Goal: Information Seeking & Learning: Learn about a topic

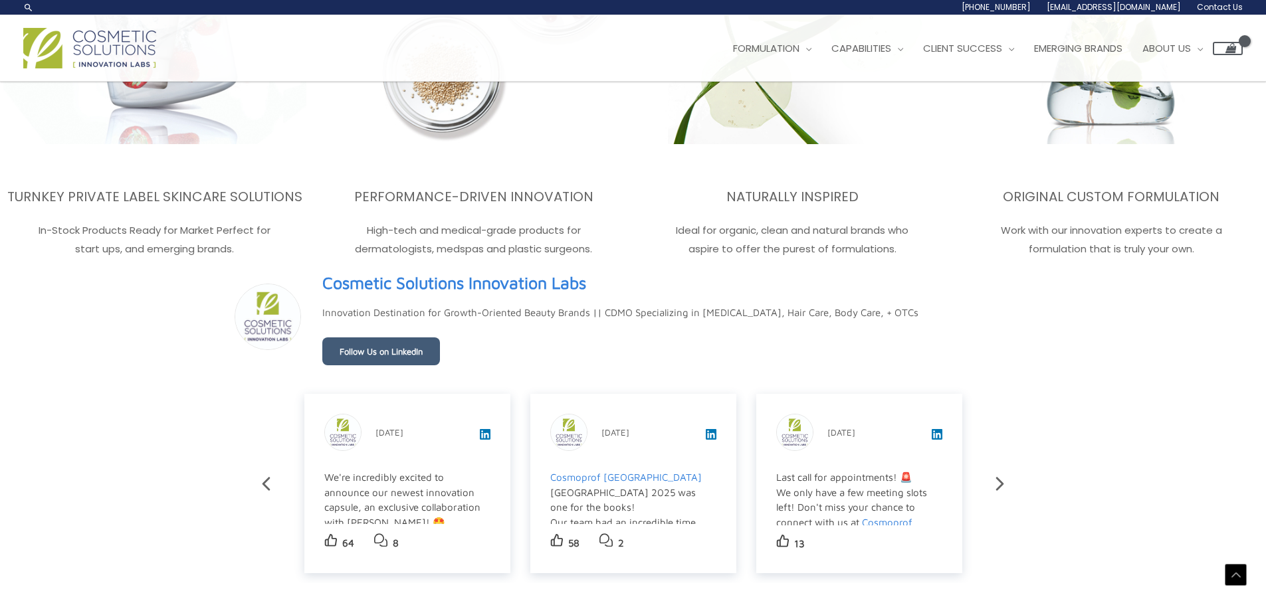
scroll to position [2193, 0]
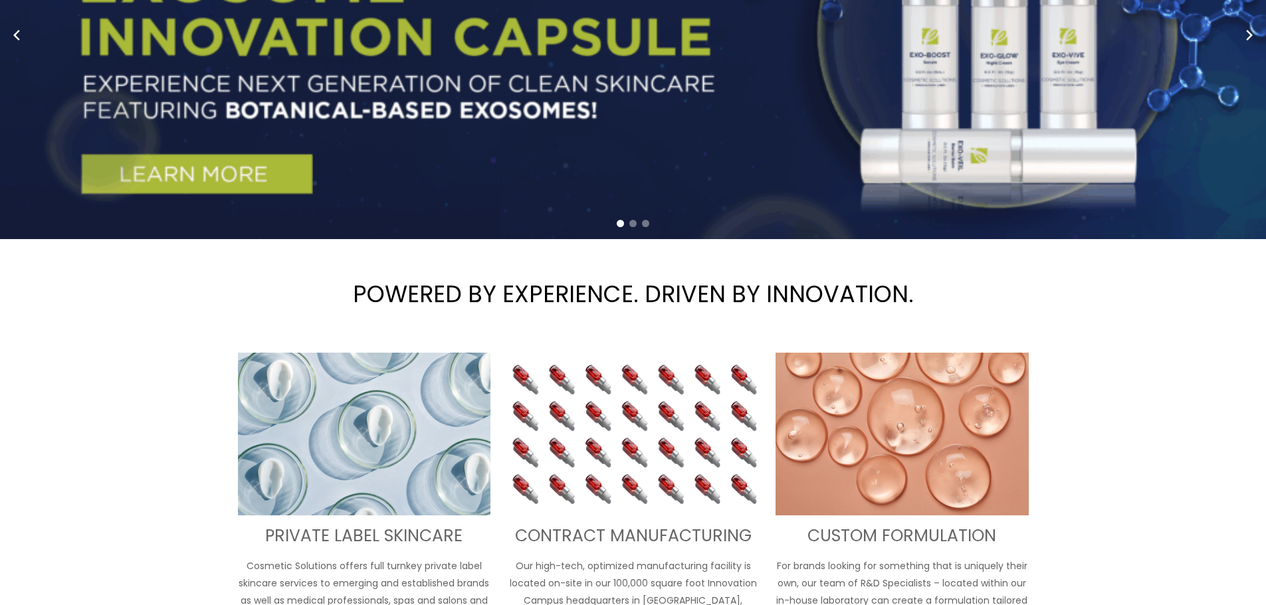
scroll to position [0, 0]
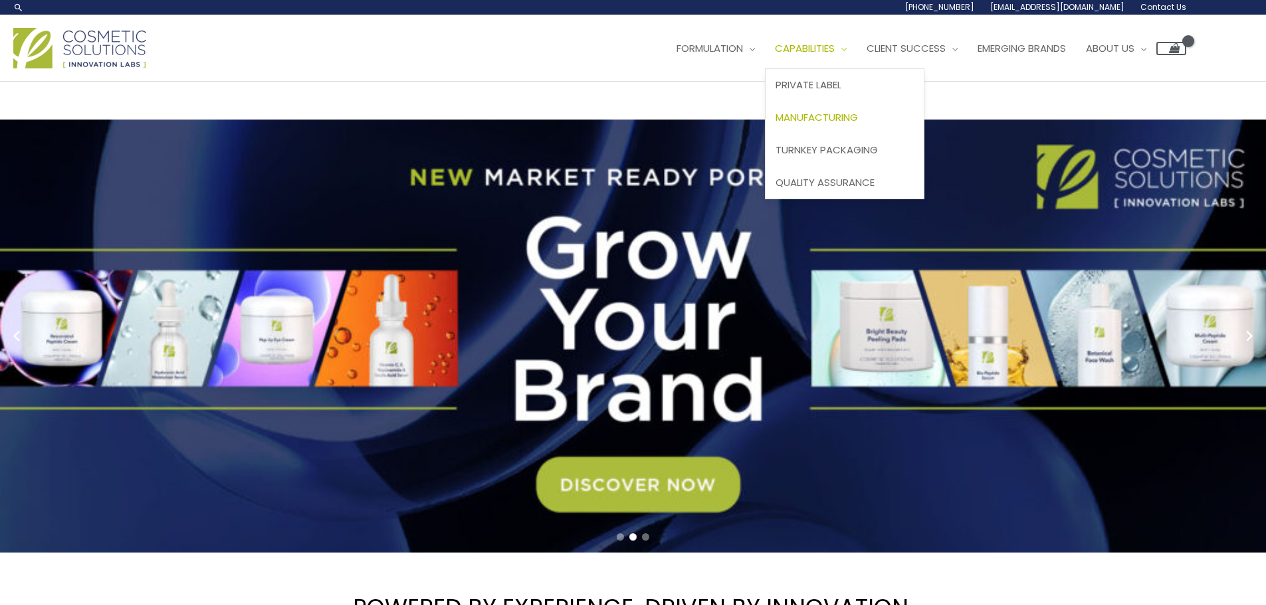
click at [837, 108] on link "Manufacturing" at bounding box center [845, 118] width 158 height 33
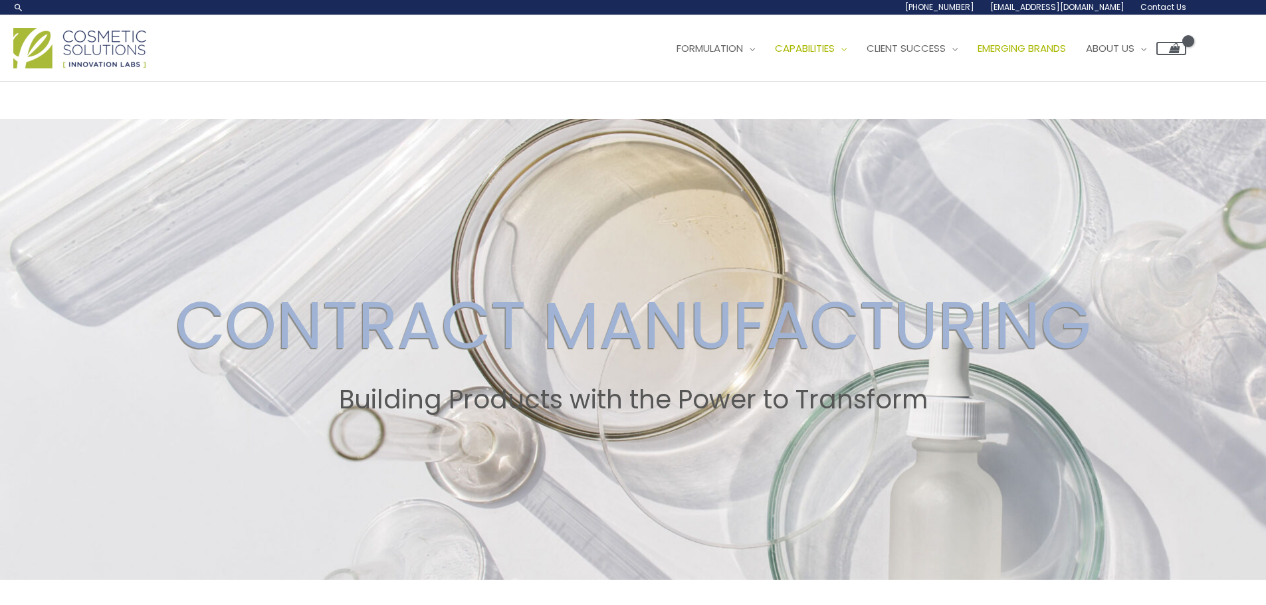
click at [1066, 48] on span "Emerging Brands" at bounding box center [1022, 48] width 88 height 14
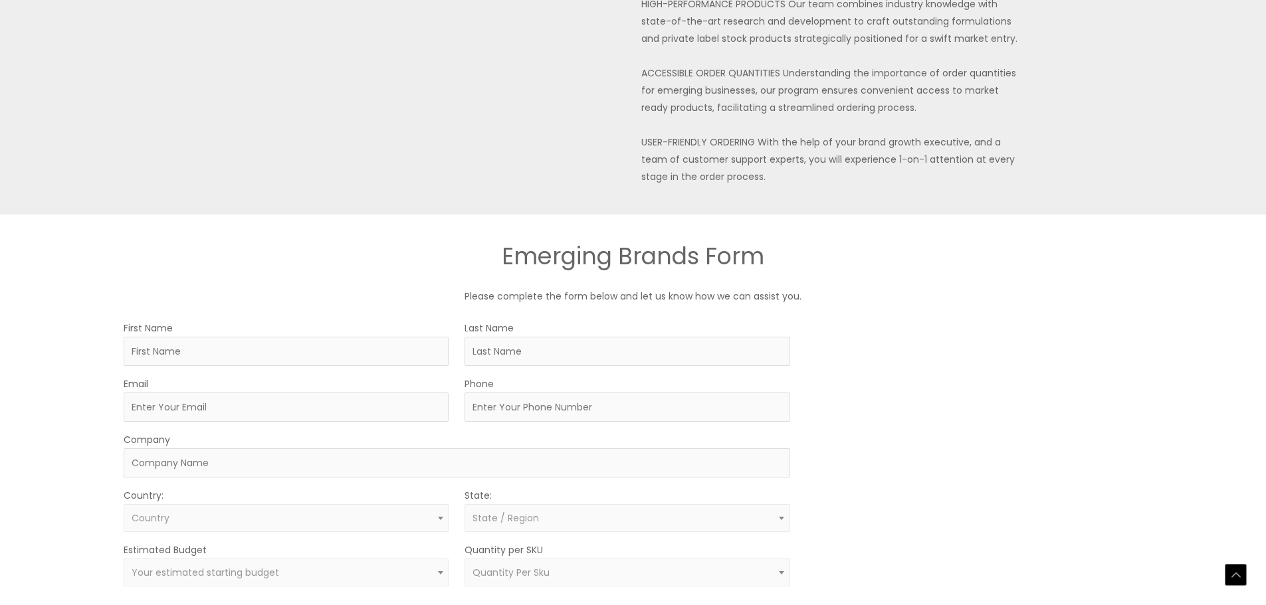
scroll to position [532, 0]
